Goal: Task Accomplishment & Management: Manage account settings

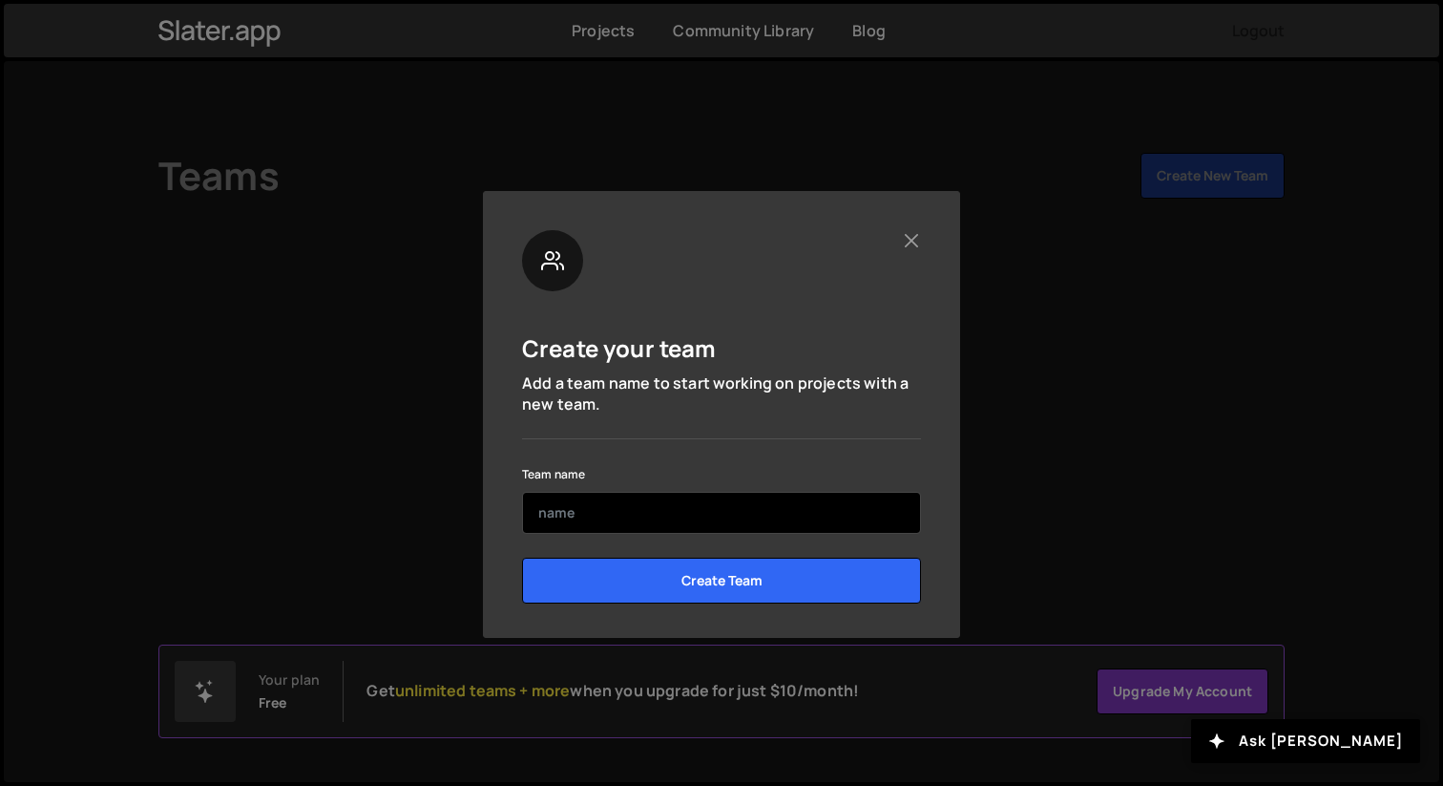
click at [803, 508] on input "text" at bounding box center [721, 513] width 399 height 42
type input "P"
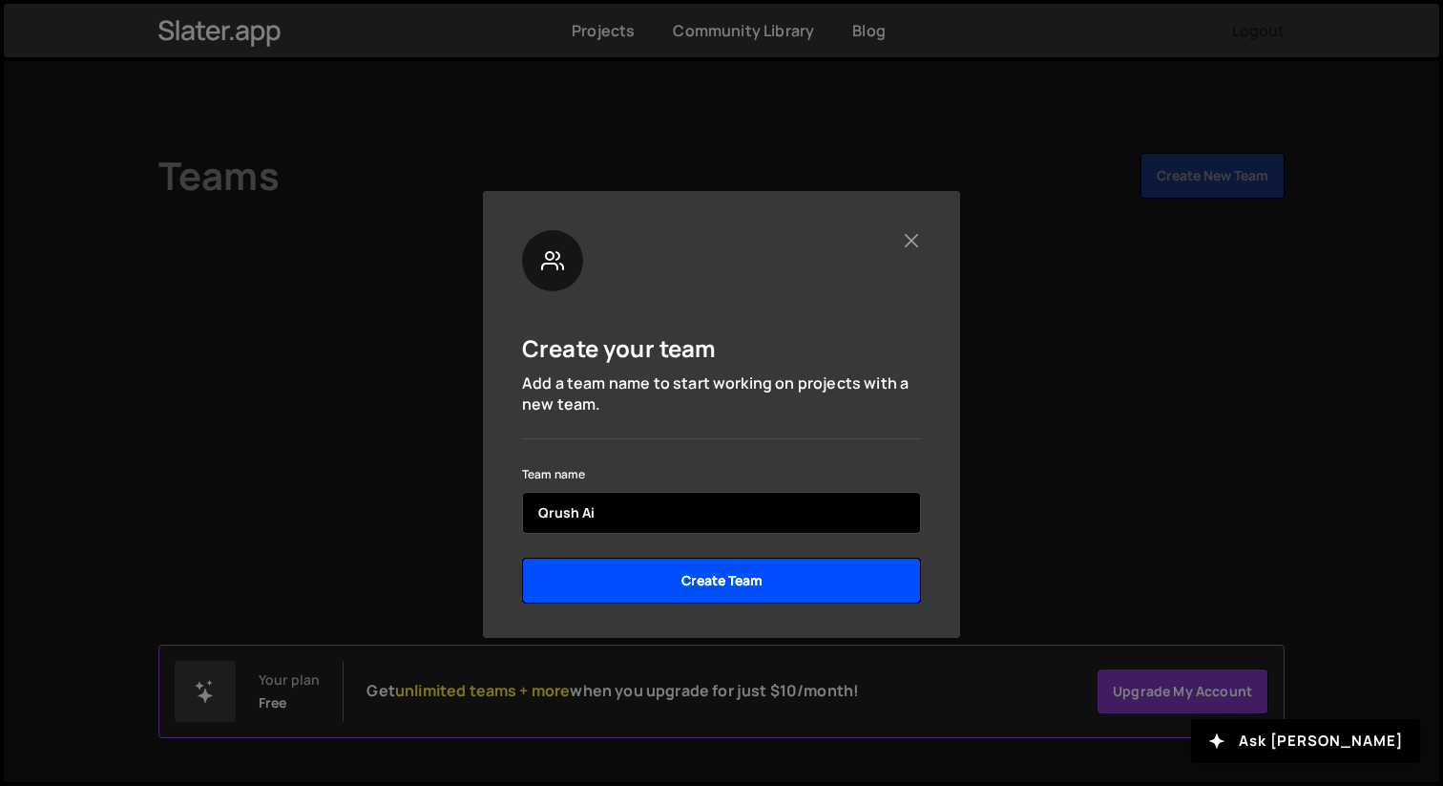
type input "Qrush Ai"
click at [814, 590] on input "Create Team" at bounding box center [721, 581] width 399 height 46
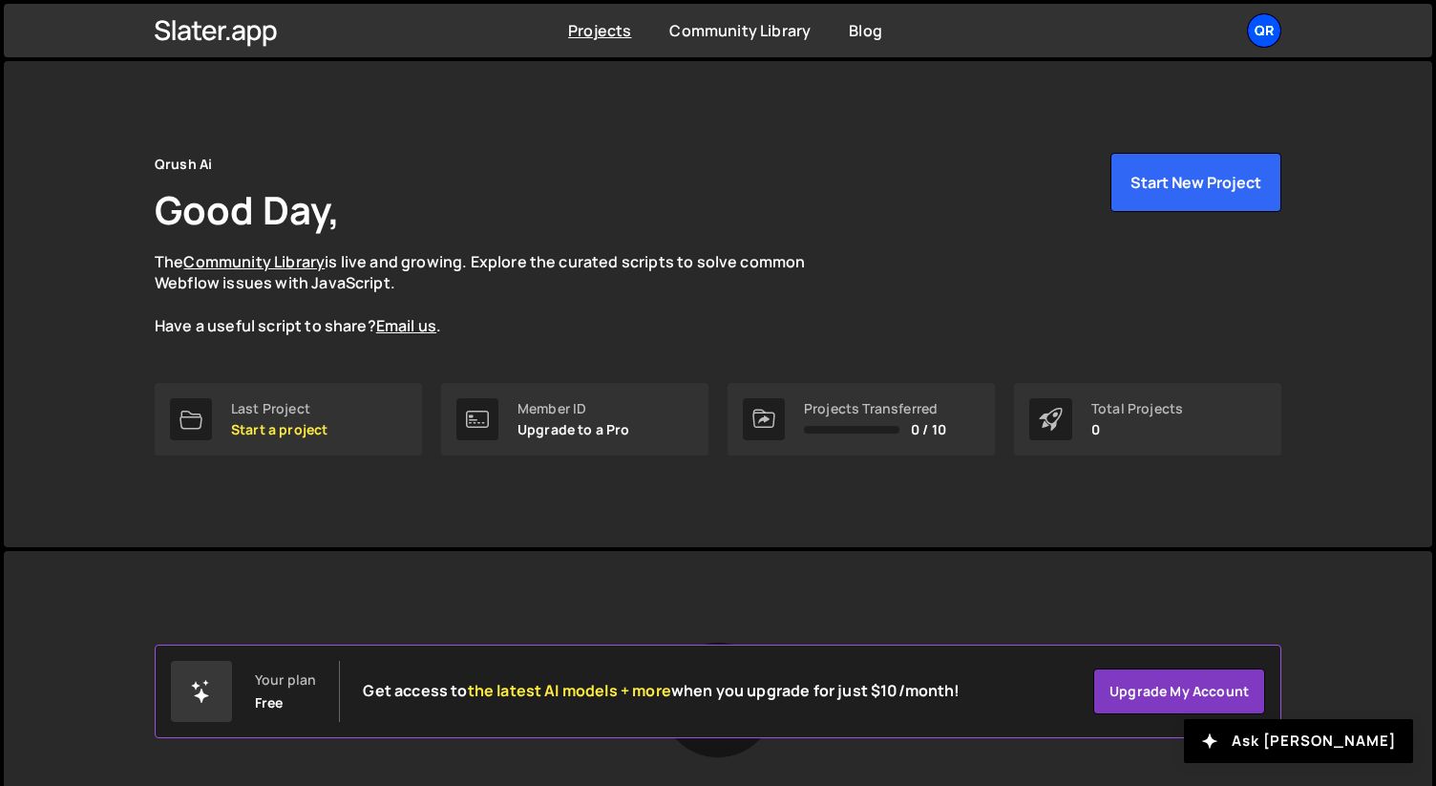
click at [1273, 29] on div "Qr" at bounding box center [1264, 30] width 34 height 34
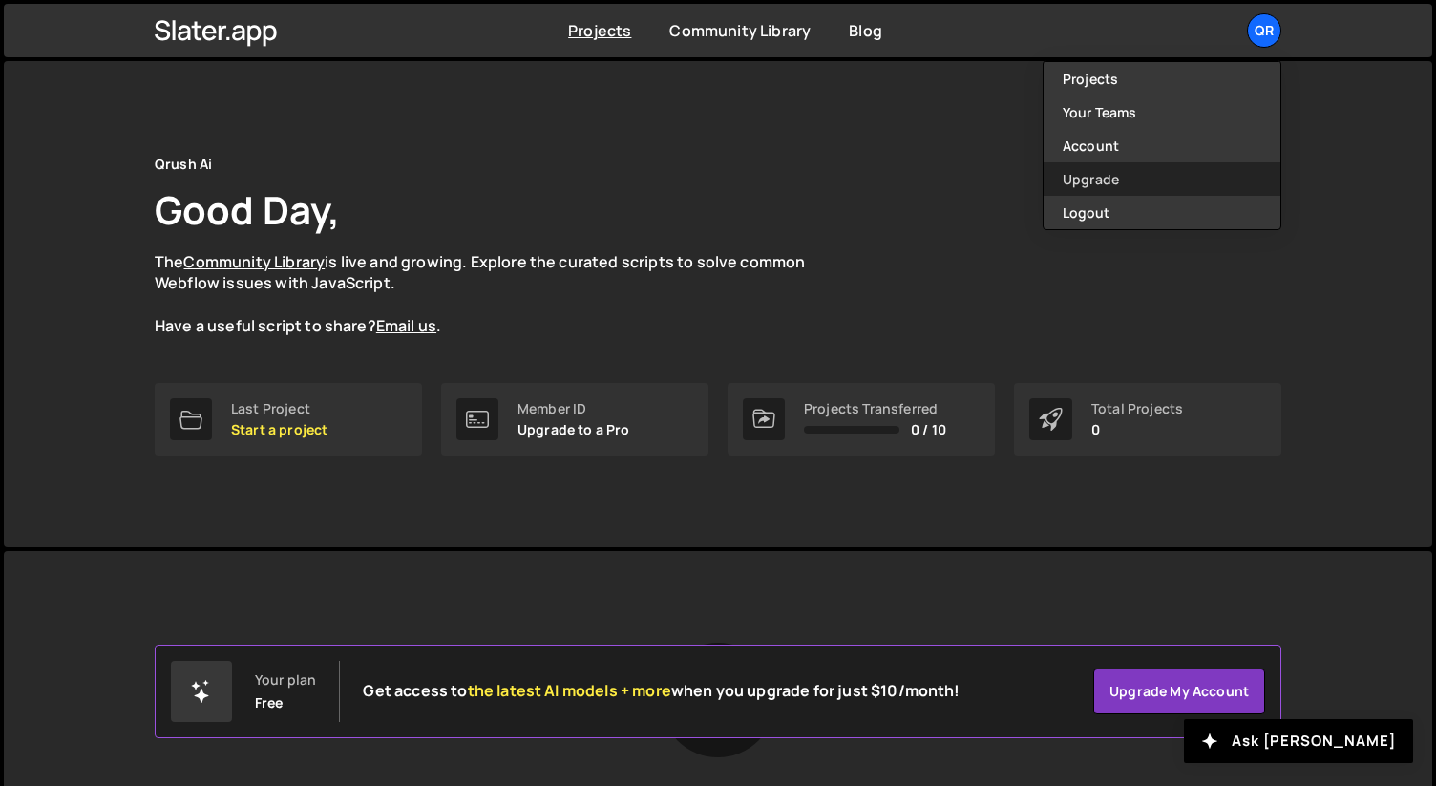
click at [1118, 180] on link "Upgrade" at bounding box center [1161, 178] width 237 height 33
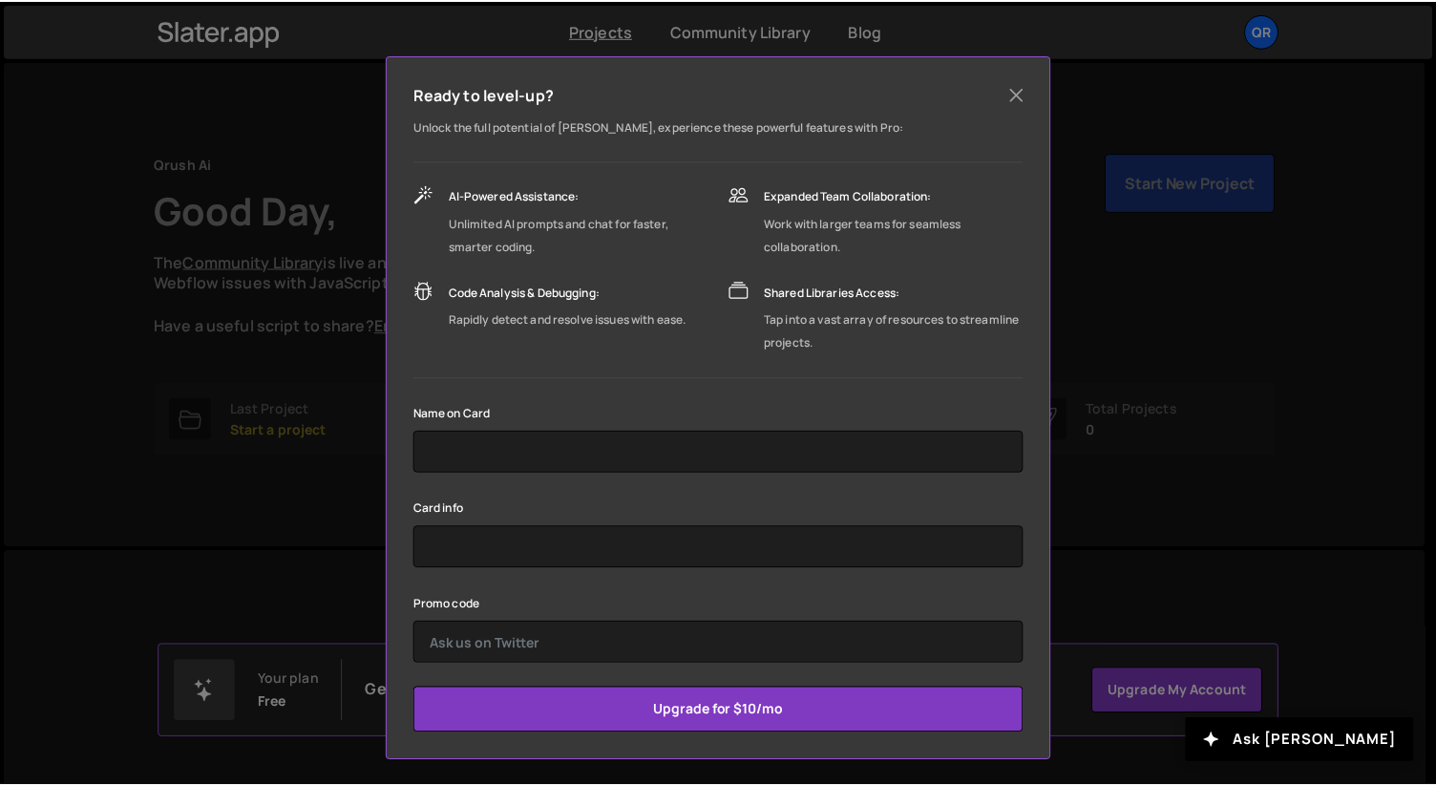
scroll to position [137, 0]
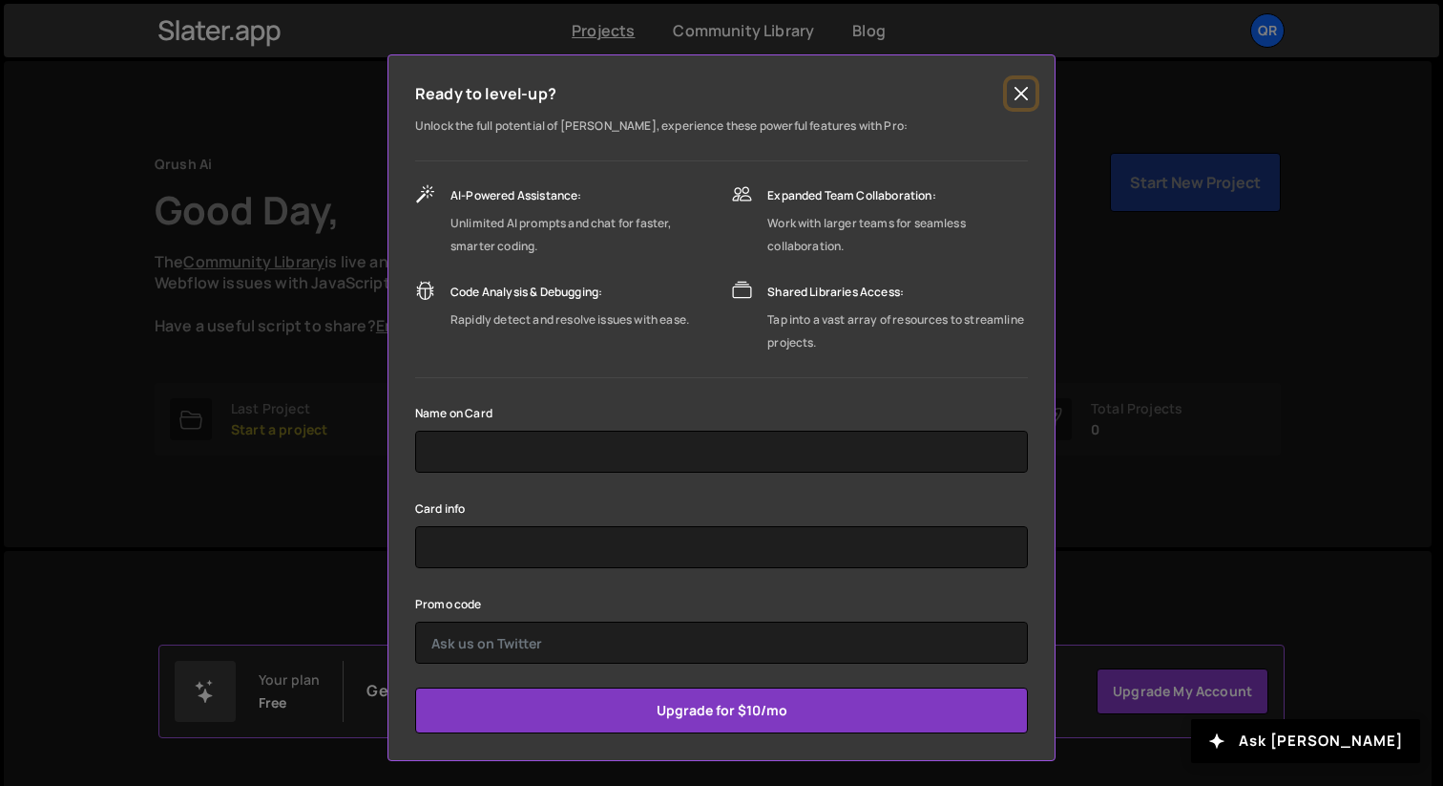
click at [1015, 84] on button "Close" at bounding box center [1021, 93] width 29 height 29
